Goal: Find specific page/section: Find specific page/section

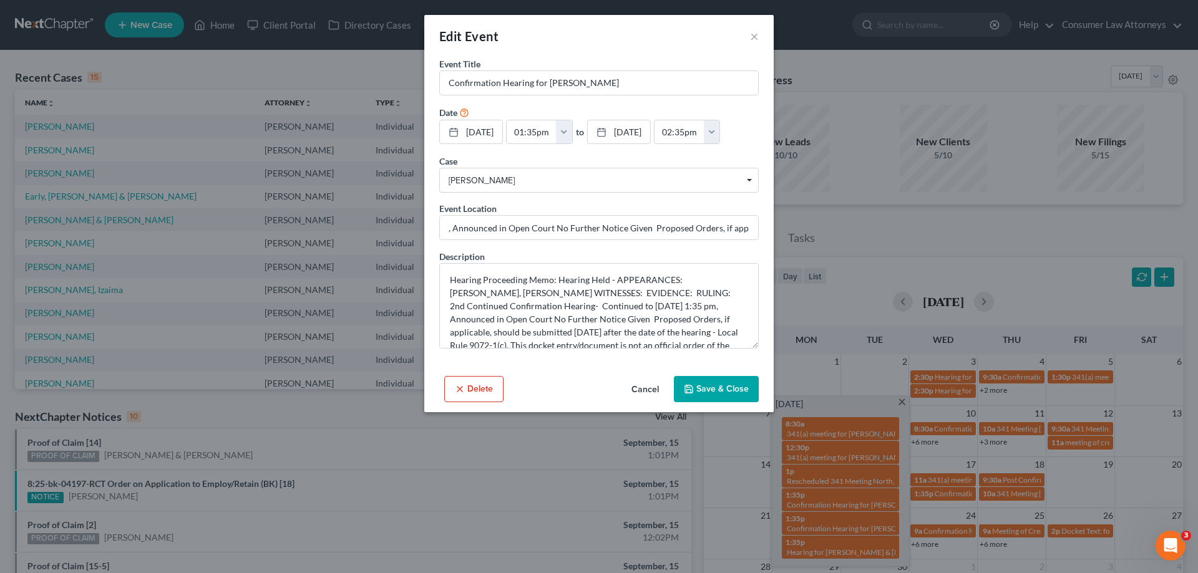
click at [501, 490] on div "Edit Event × Event Title * Confirmation Hearing for [PERSON_NAME] Date [DATE] c…" at bounding box center [599, 286] width 1198 height 573
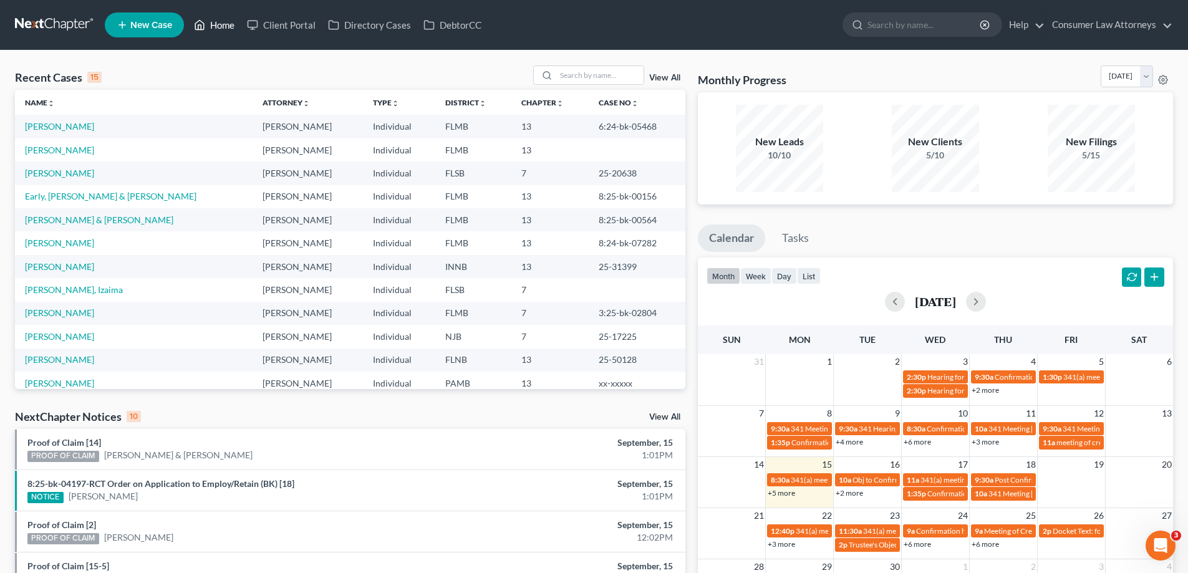
click at [231, 24] on link "Home" at bounding box center [214, 25] width 53 height 22
click at [857, 491] on link "+2 more" at bounding box center [849, 492] width 27 height 9
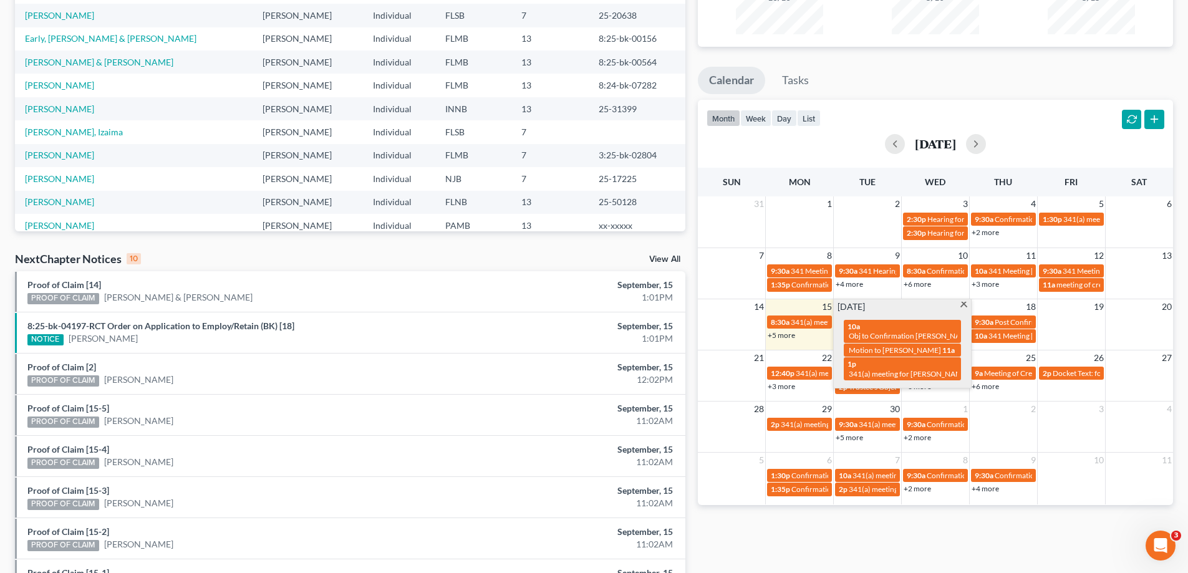
scroll to position [187, 0]
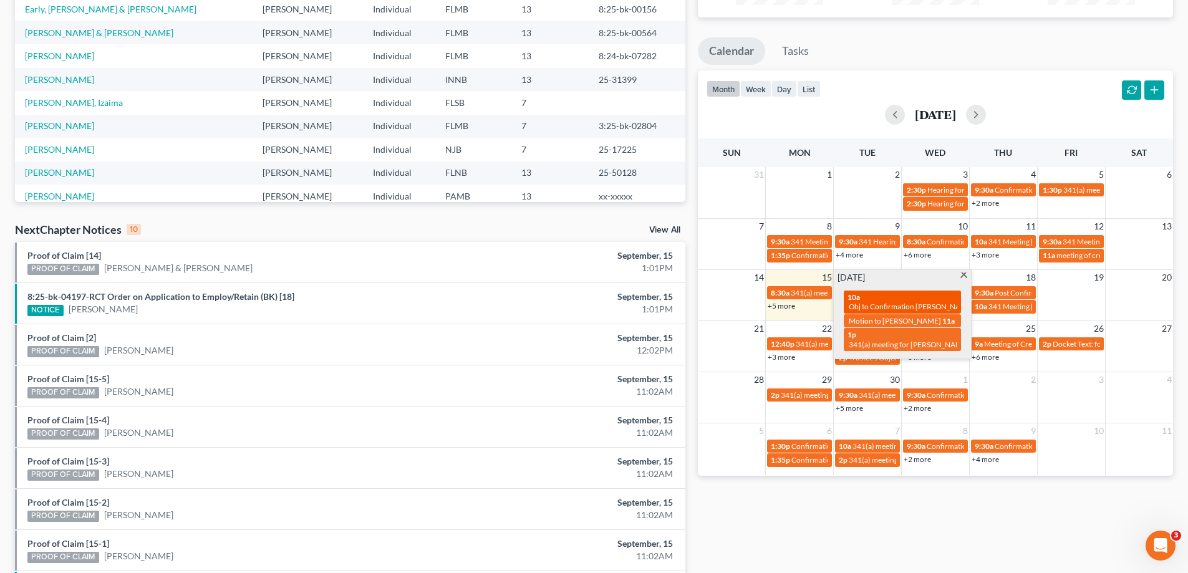
click at [902, 303] on span "Obj to Confirmation [PERSON_NAME]" at bounding box center [911, 306] width 125 height 9
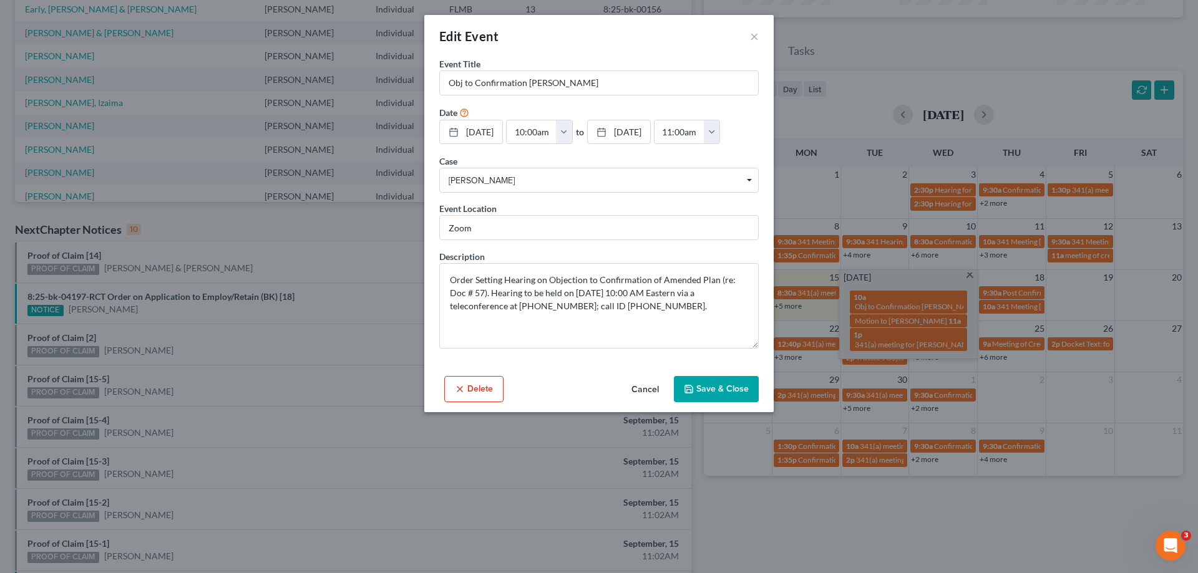
click at [651, 395] on button "Cancel" at bounding box center [644, 389] width 47 height 25
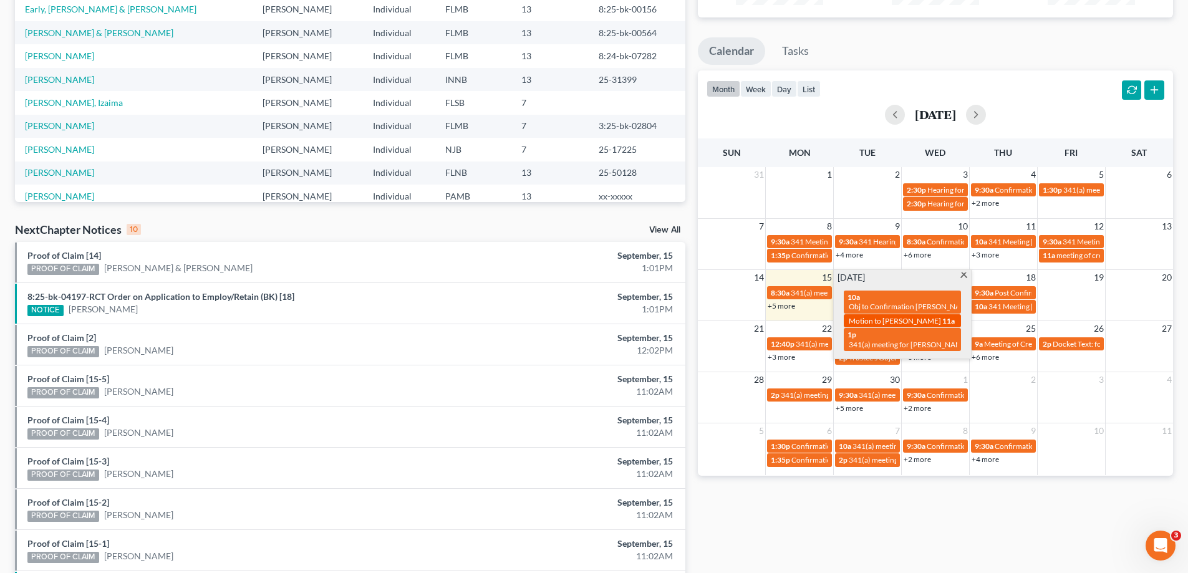
click at [922, 326] on span "Motion to [PERSON_NAME]" at bounding box center [895, 320] width 92 height 9
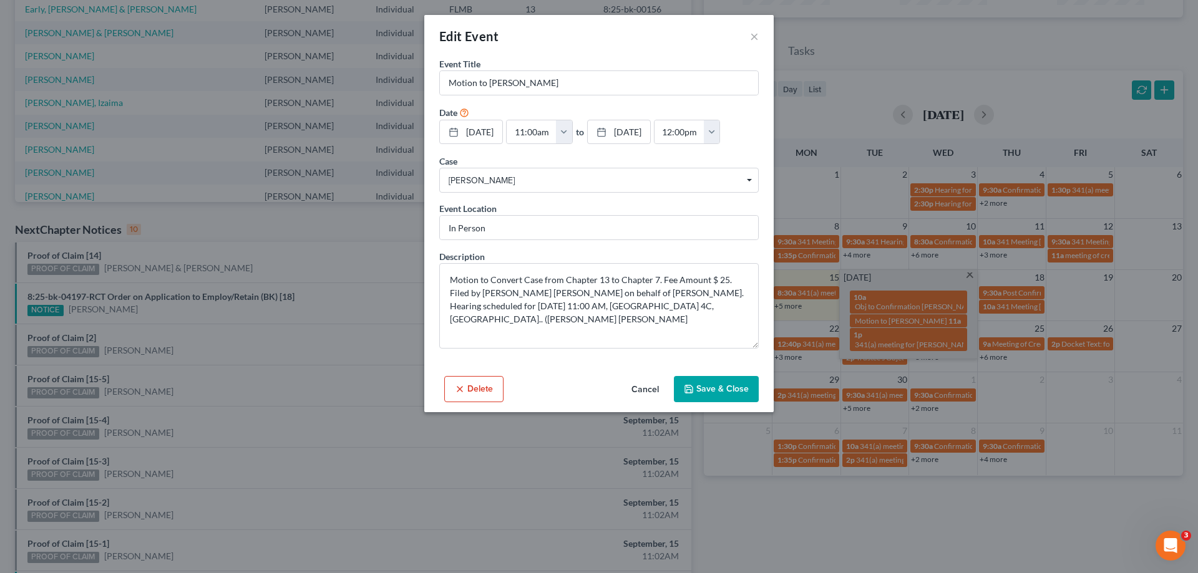
click at [649, 388] on button "Cancel" at bounding box center [644, 389] width 47 height 25
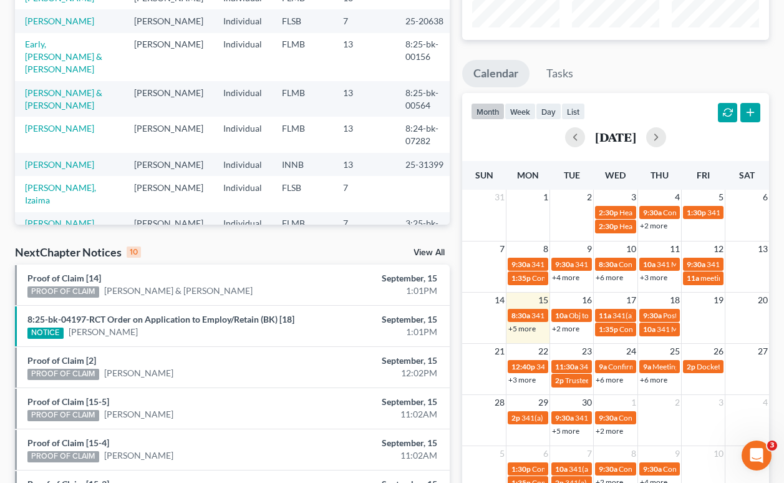
click at [563, 329] on link "+2 more" at bounding box center [565, 328] width 27 height 9
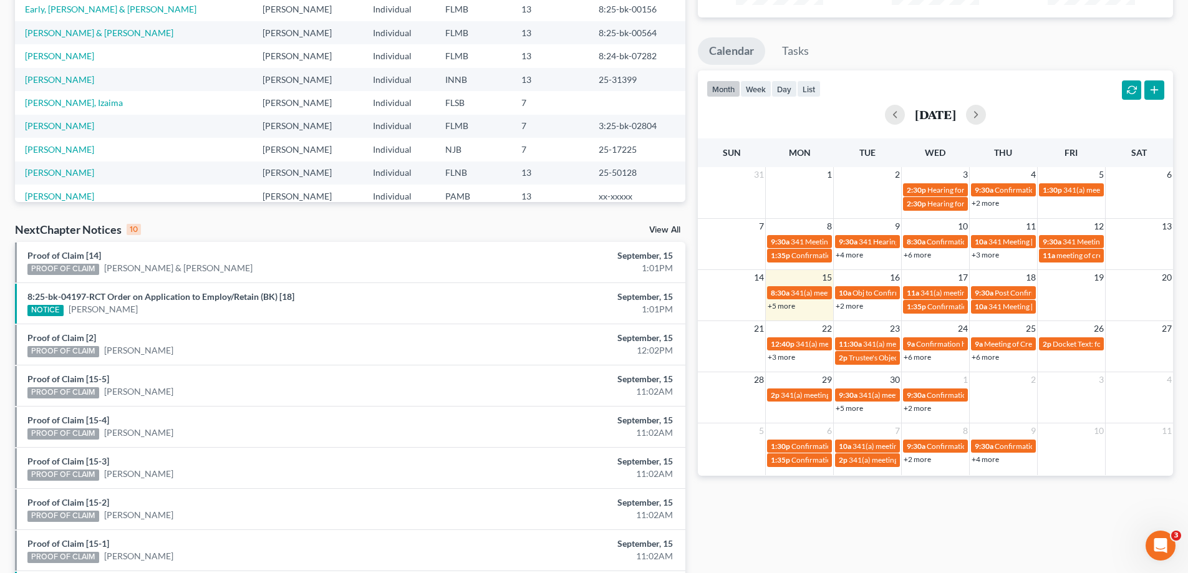
click at [858, 309] on link "+2 more" at bounding box center [849, 305] width 27 height 9
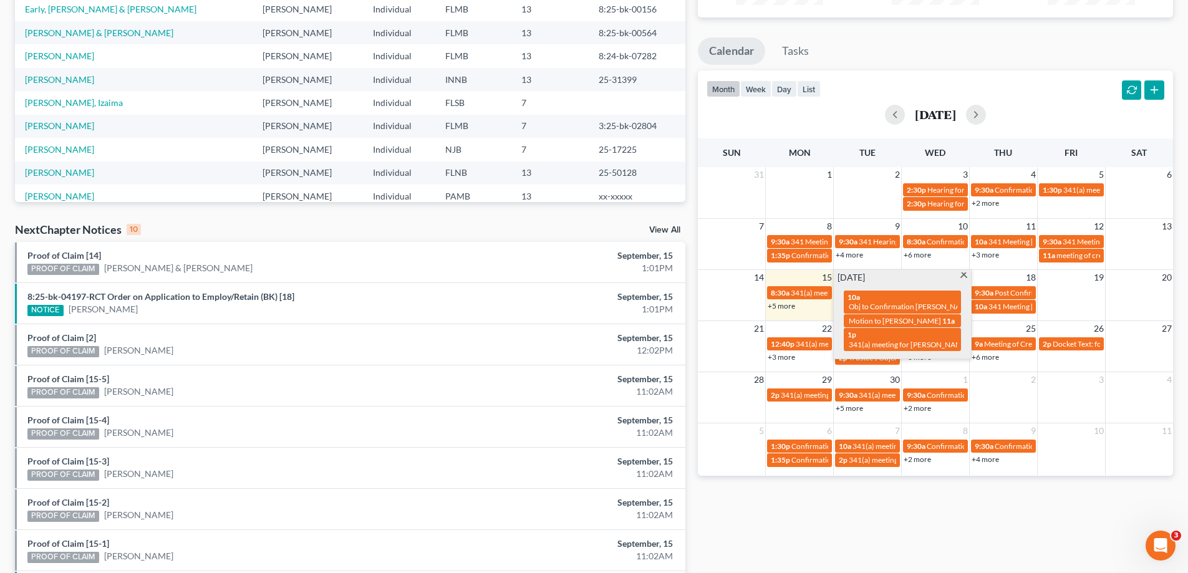
click at [863, 521] on div "Monthly Progress Bankruptcy Bankruptcy [DATE] [DATE] [DATE] [DATE] [DATE] [DATE…" at bounding box center [936, 275] width 488 height 795
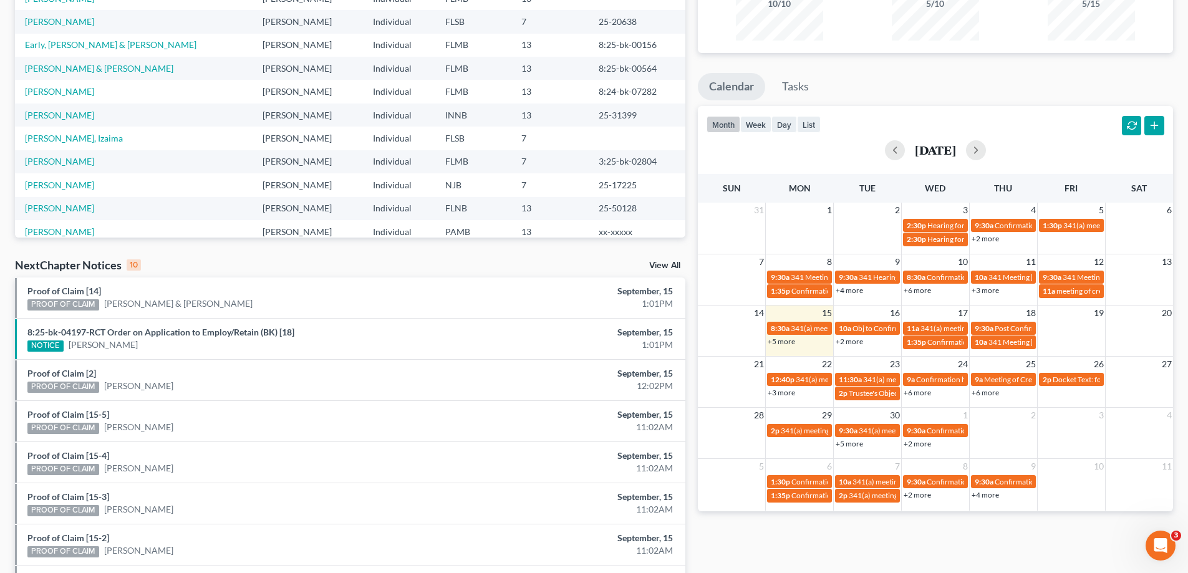
scroll to position [0, 0]
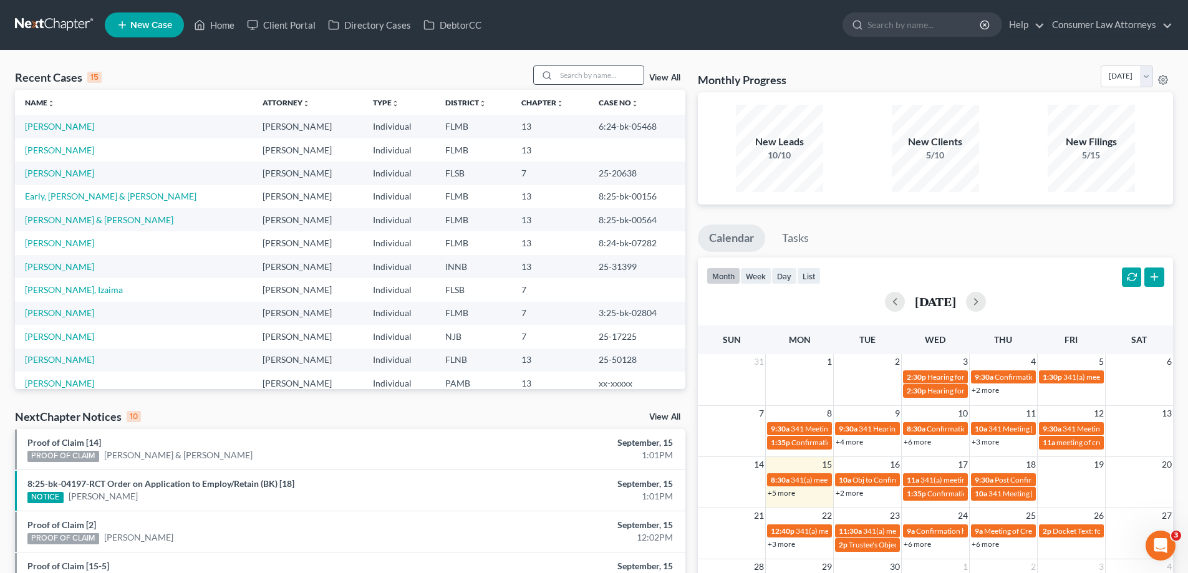
click at [587, 85] on div at bounding box center [588, 74] width 111 height 19
click at [586, 77] on input "search" at bounding box center [599, 75] width 87 height 18
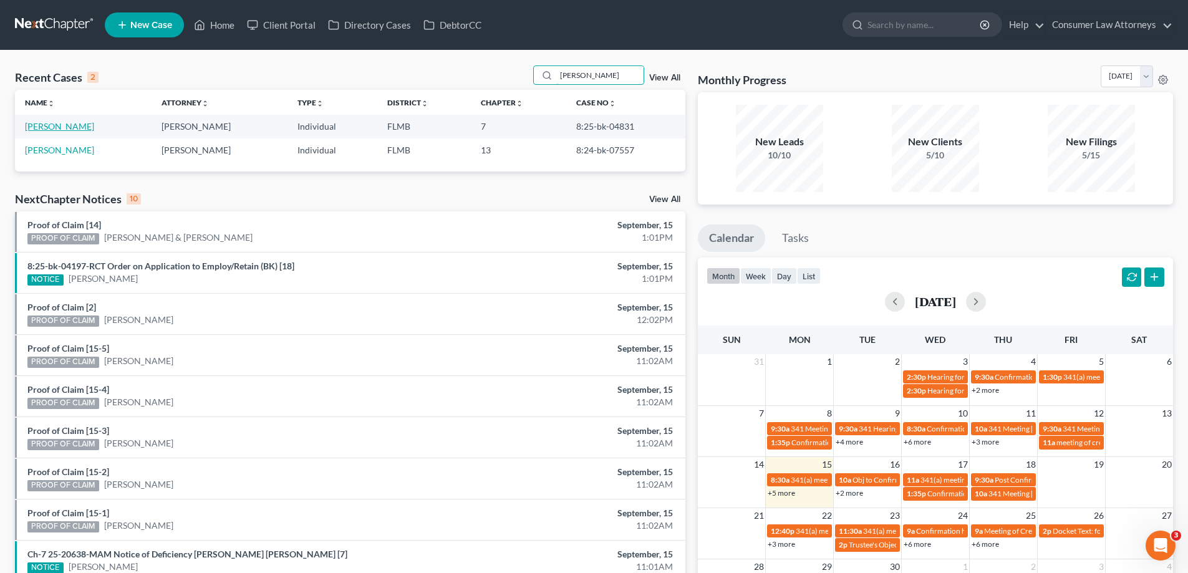
type input "[PERSON_NAME]"
click at [70, 122] on link "[PERSON_NAME]" at bounding box center [59, 126] width 69 height 11
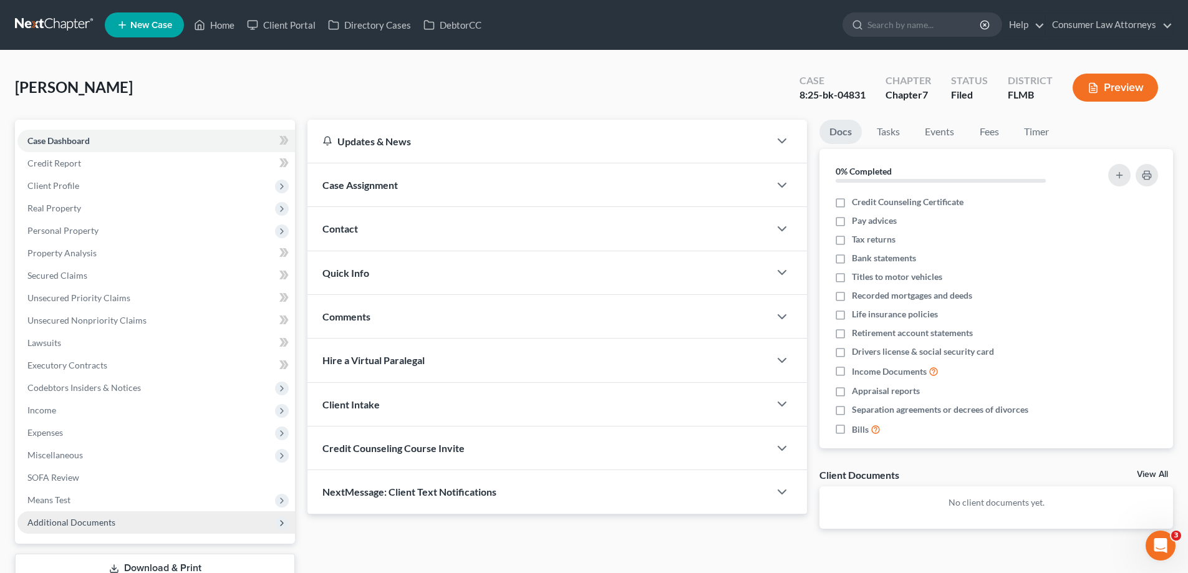
click at [107, 520] on span "Additional Documents" at bounding box center [71, 522] width 88 height 11
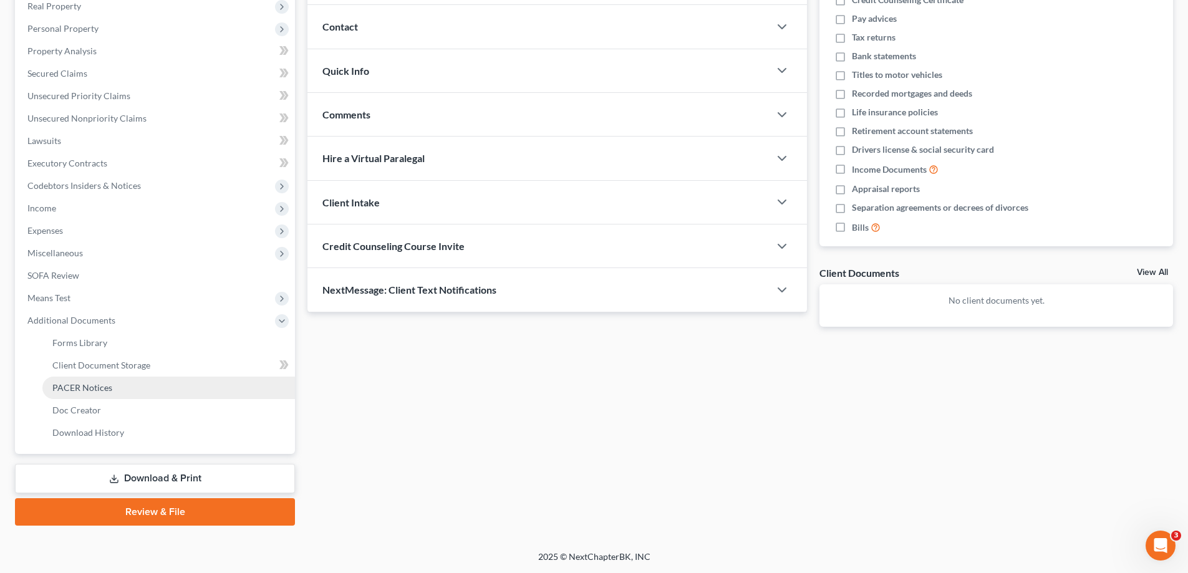
click at [149, 377] on link "PACER Notices" at bounding box center [168, 388] width 253 height 22
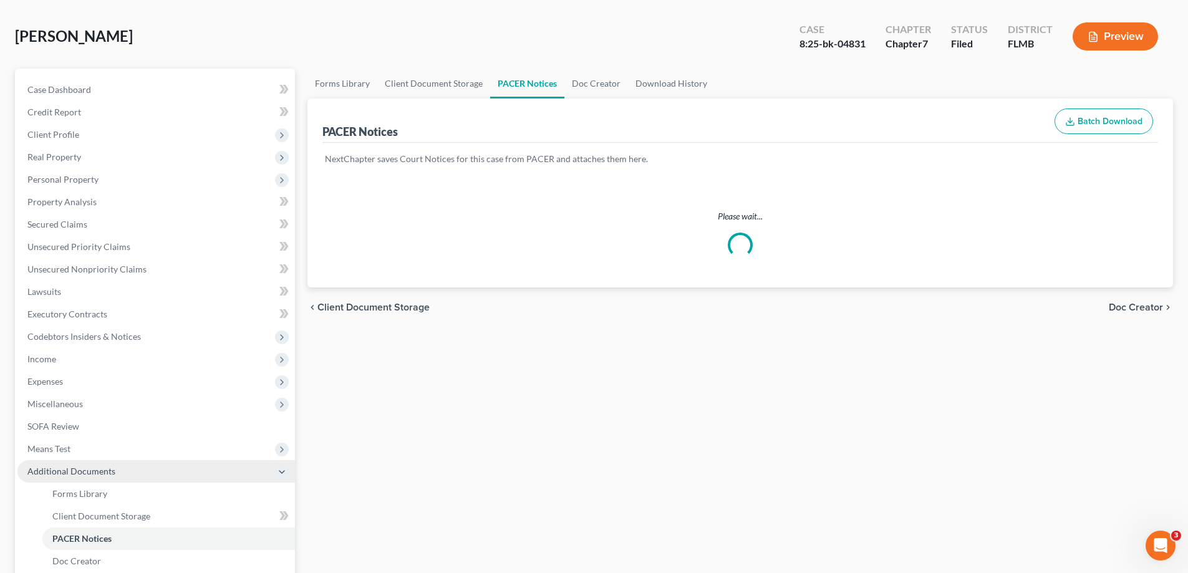
scroll to position [14, 0]
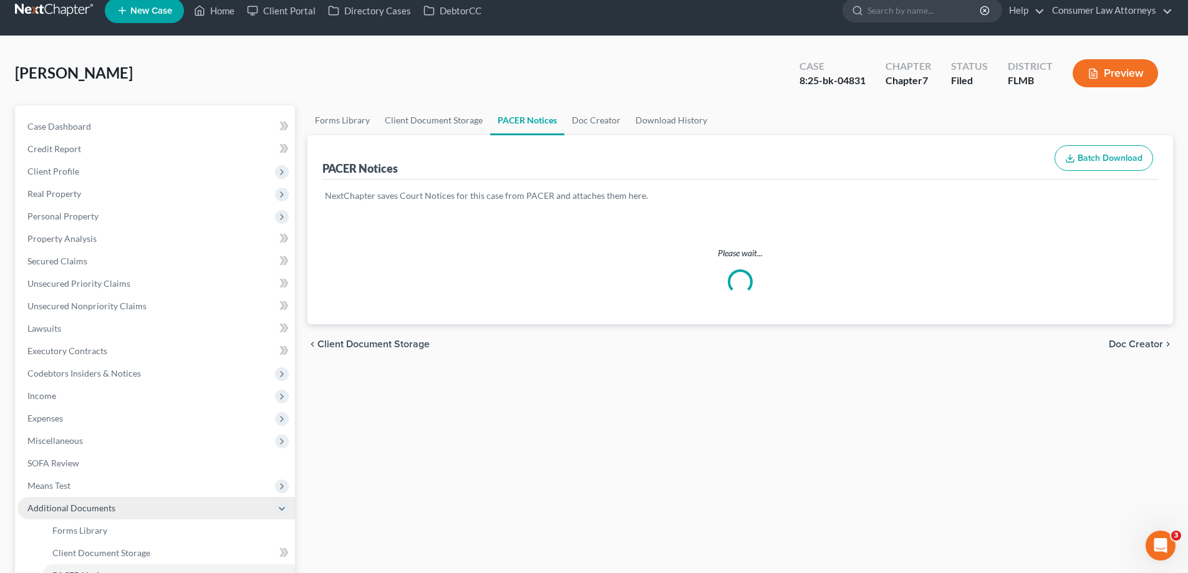
click at [125, 389] on ul "Case Dashboard Payments Invoices Payments Payments Credit Report Client Profile" at bounding box center [156, 373] width 278 height 516
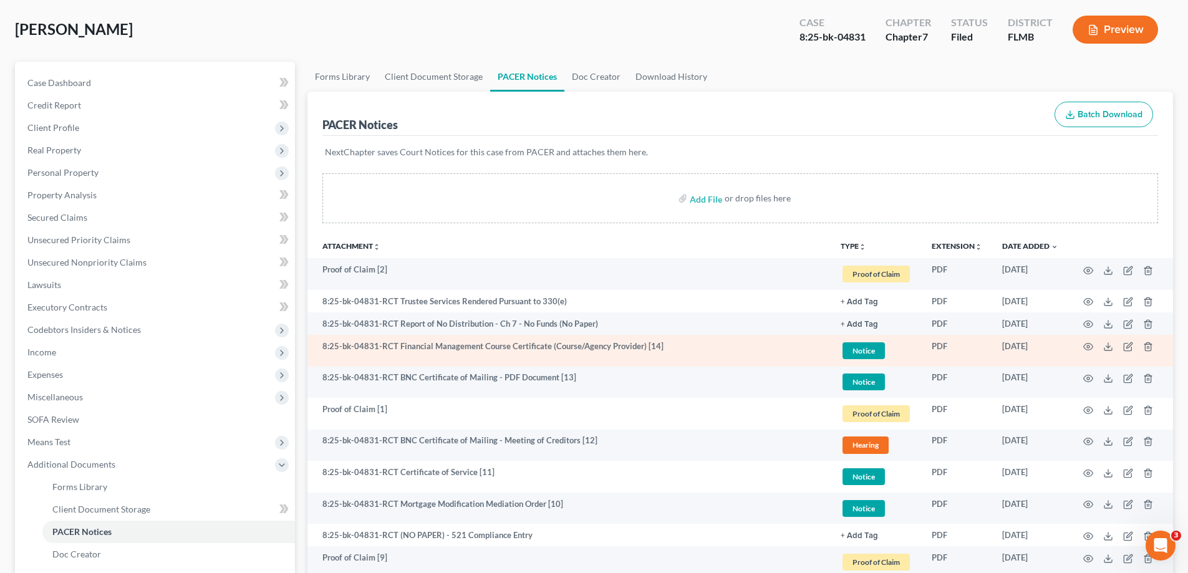
scroll to position [249, 0]
